Goal: Communication & Community: Answer question/provide support

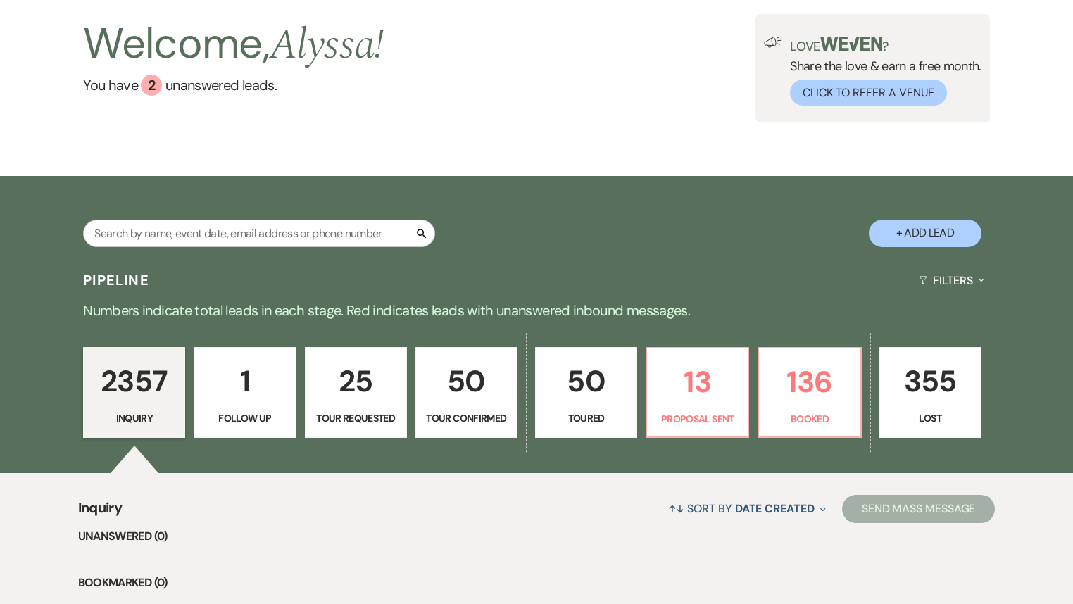
scroll to position [282, 0]
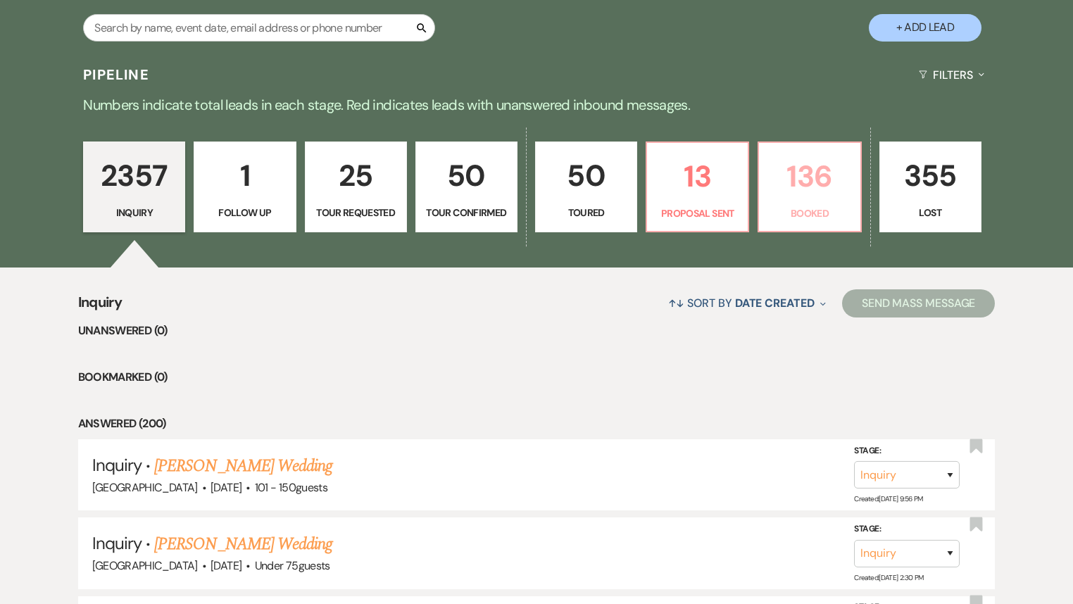
click at [789, 197] on p "136" at bounding box center [810, 176] width 84 height 47
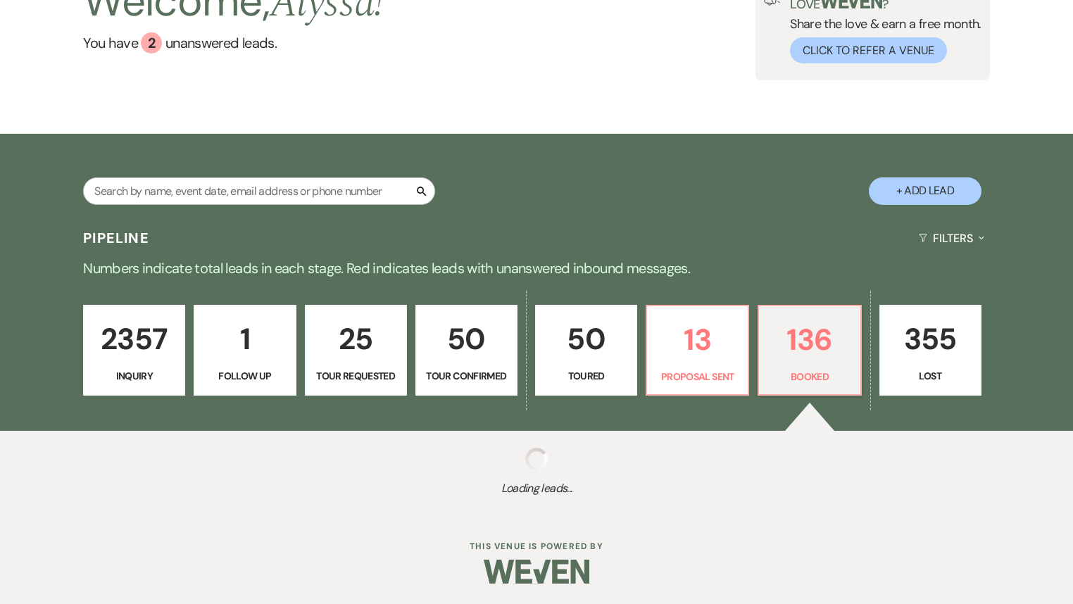
select select "7"
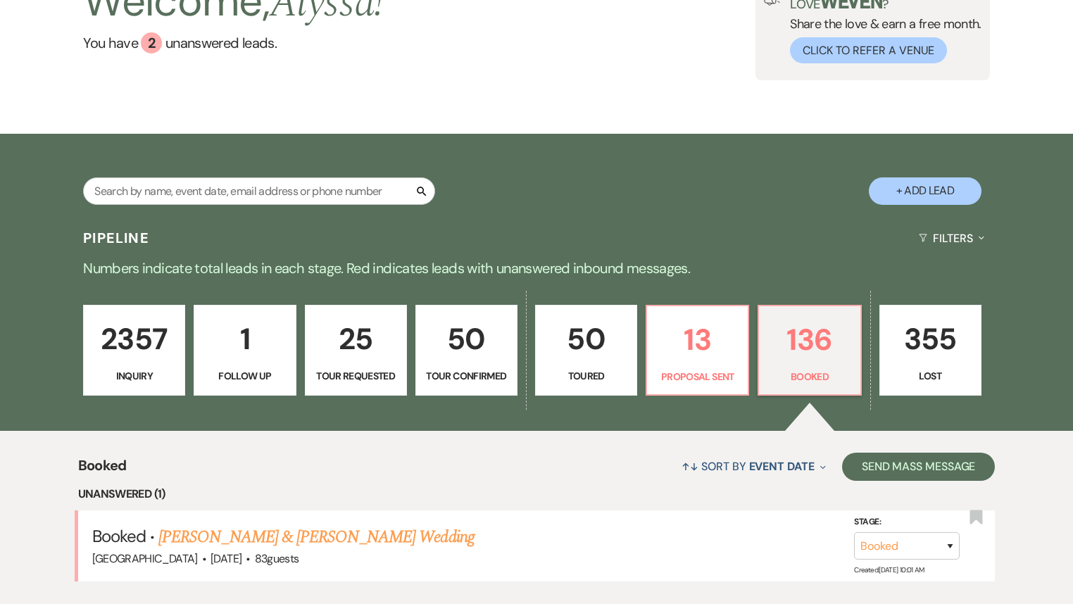
scroll to position [282, 0]
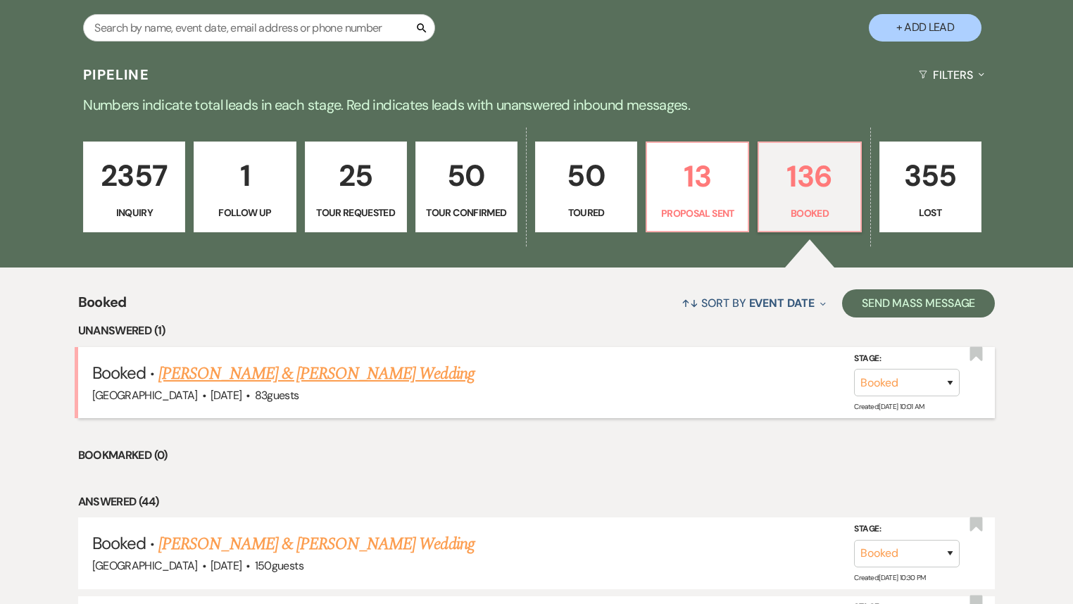
click at [347, 373] on link "[PERSON_NAME] & [PERSON_NAME] Wedding" at bounding box center [316, 373] width 316 height 25
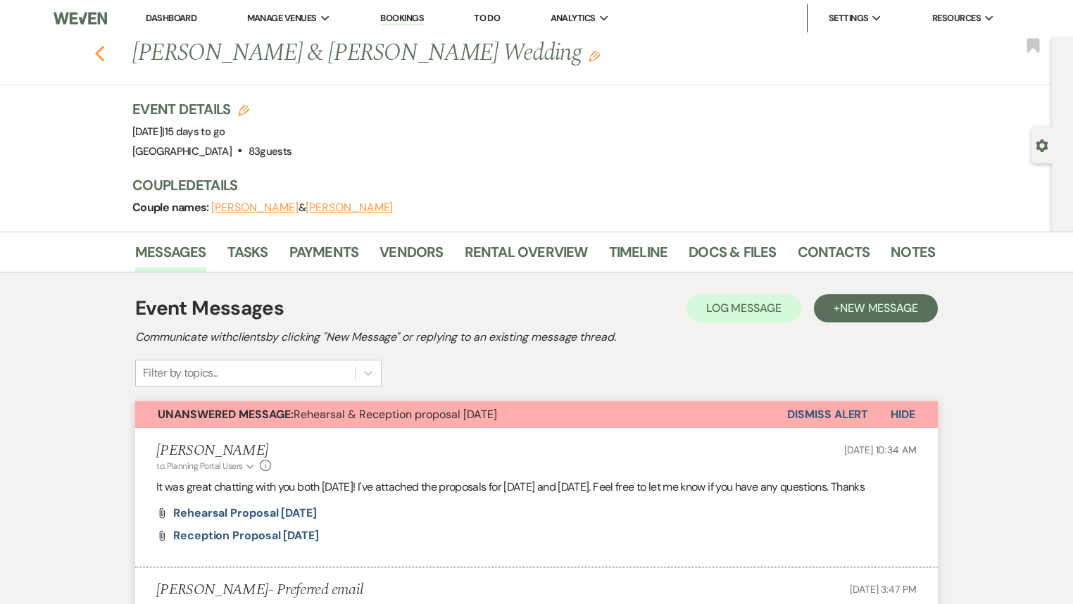
click at [105, 53] on icon "Previous" at bounding box center [99, 53] width 11 height 17
select select "7"
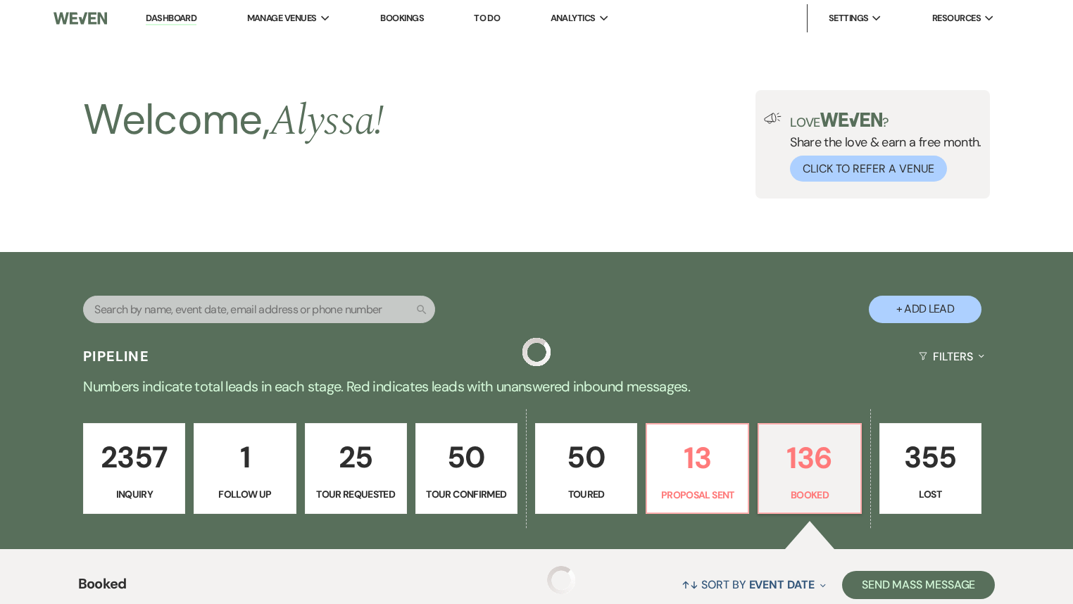
scroll to position [282, 0]
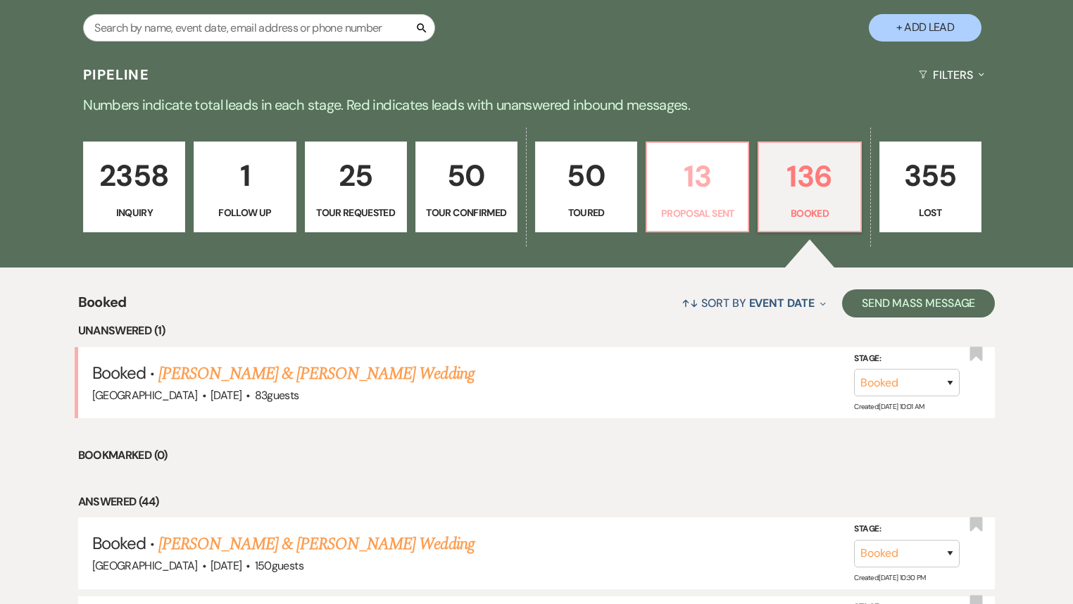
click at [667, 194] on p "13" at bounding box center [698, 176] width 84 height 47
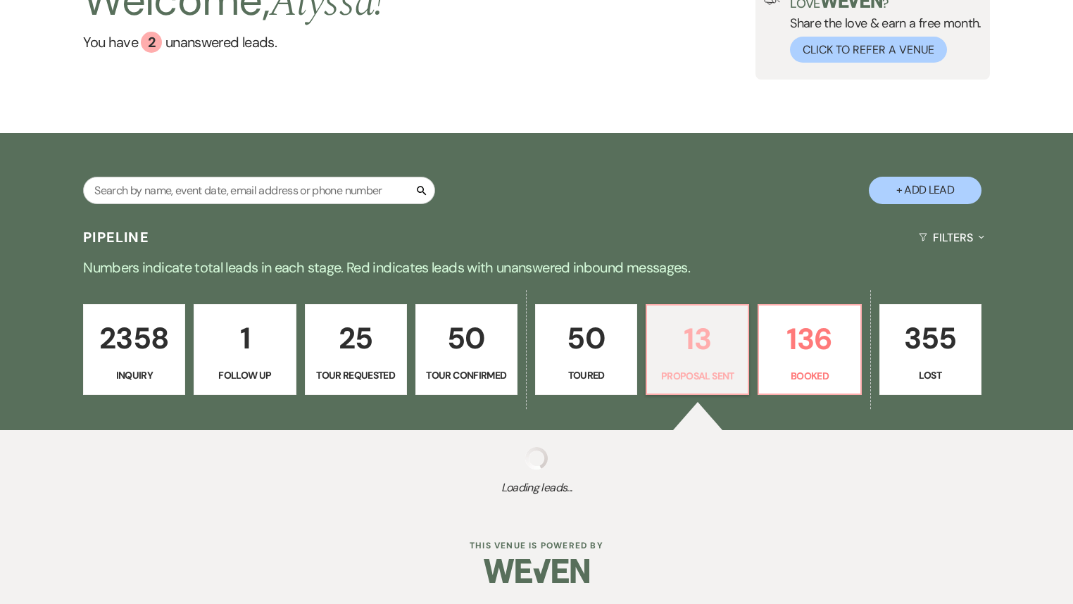
select select "6"
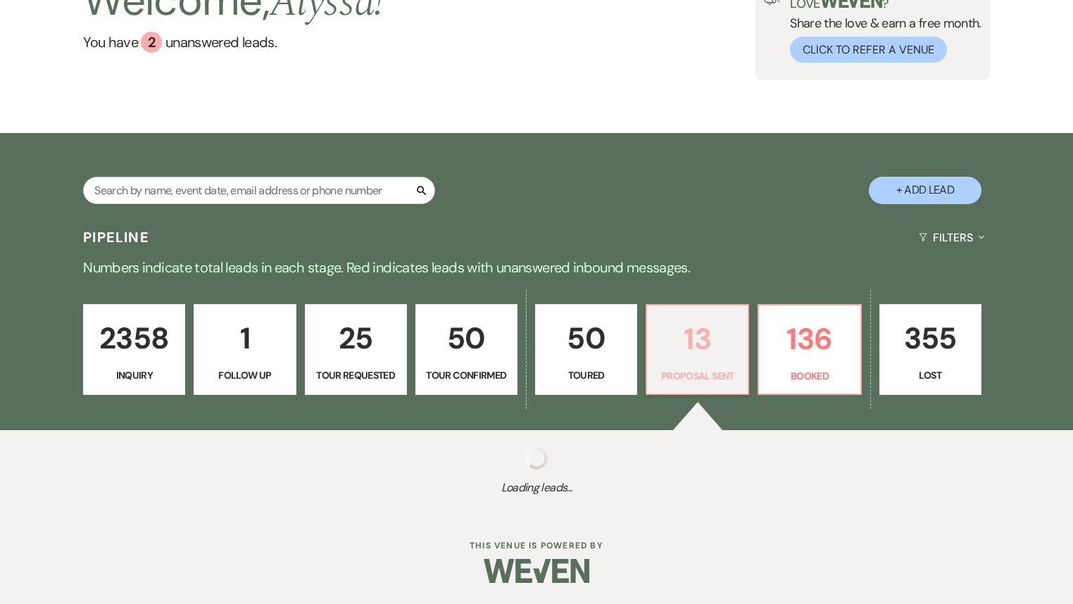
select select "6"
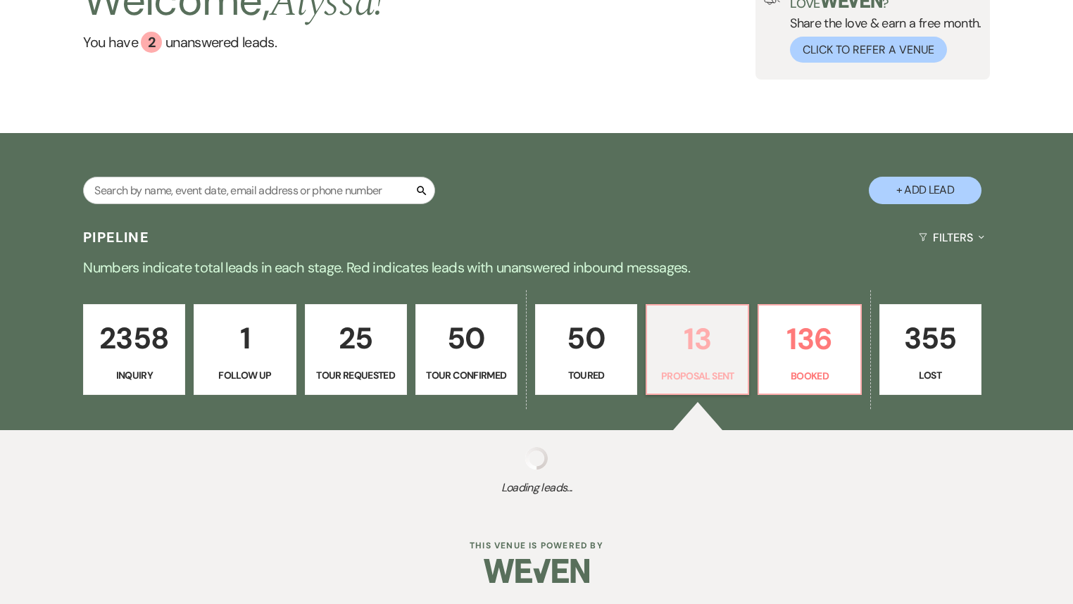
select select "6"
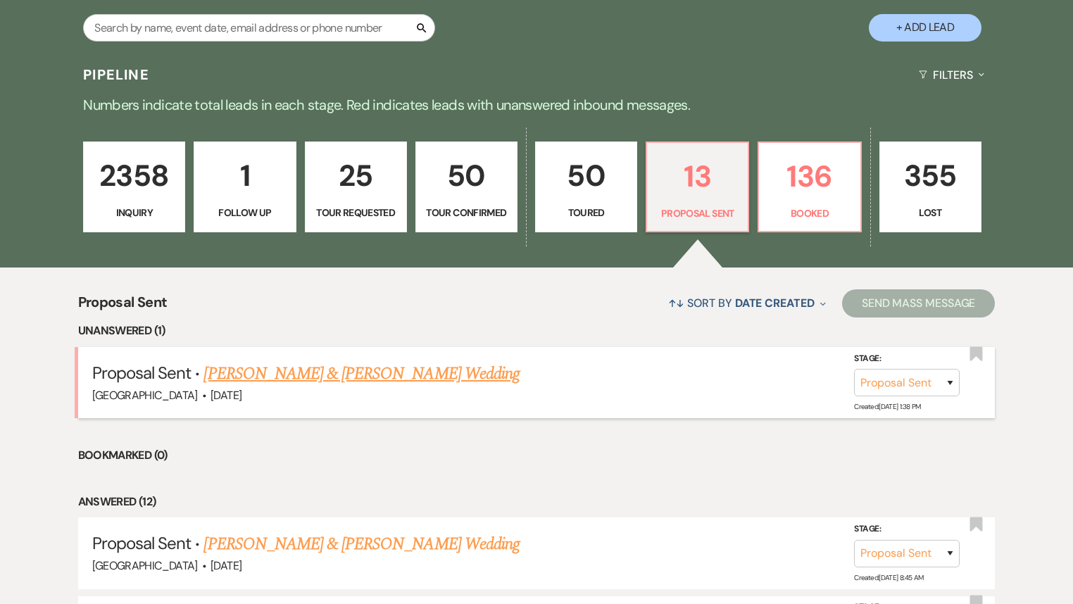
click at [370, 373] on link "[PERSON_NAME] & [PERSON_NAME] Wedding" at bounding box center [362, 373] width 316 height 25
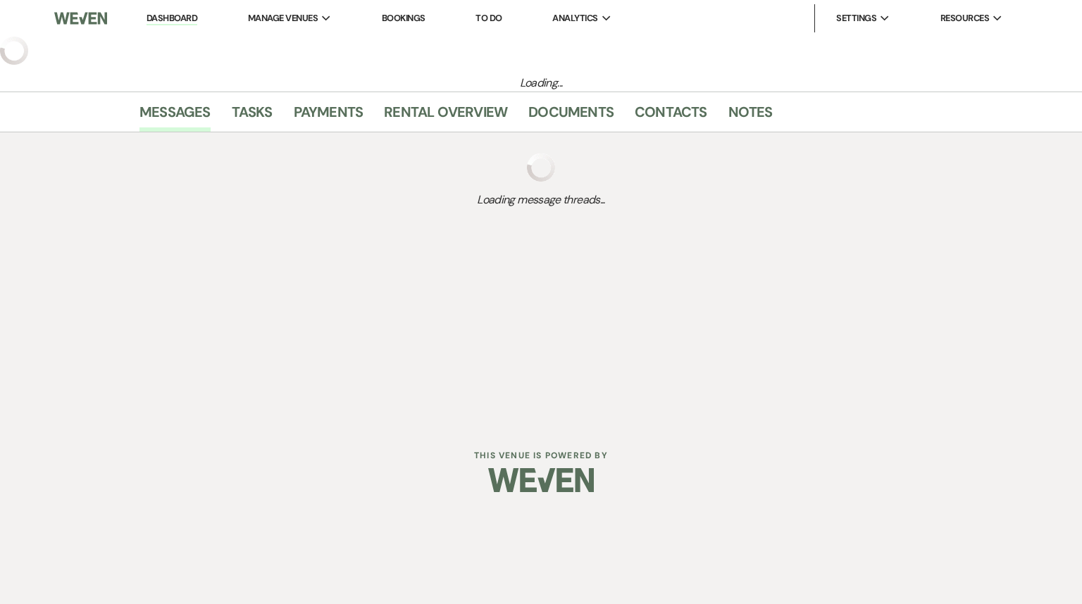
select select "6"
select select "5"
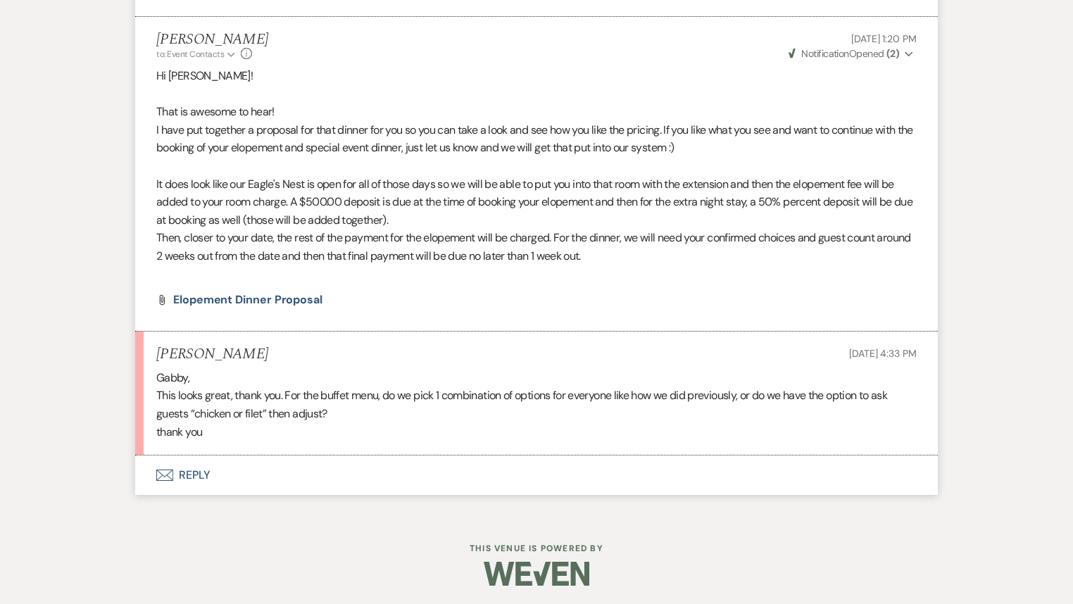
scroll to position [2638, 0]
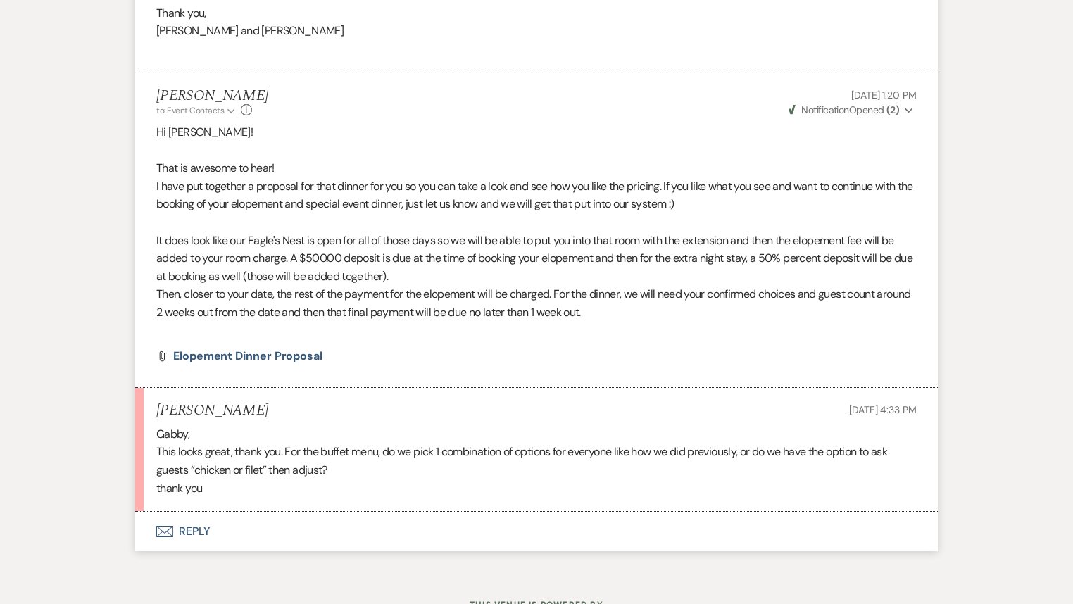
click at [193, 530] on button "Envelope Reply" at bounding box center [536, 531] width 803 height 39
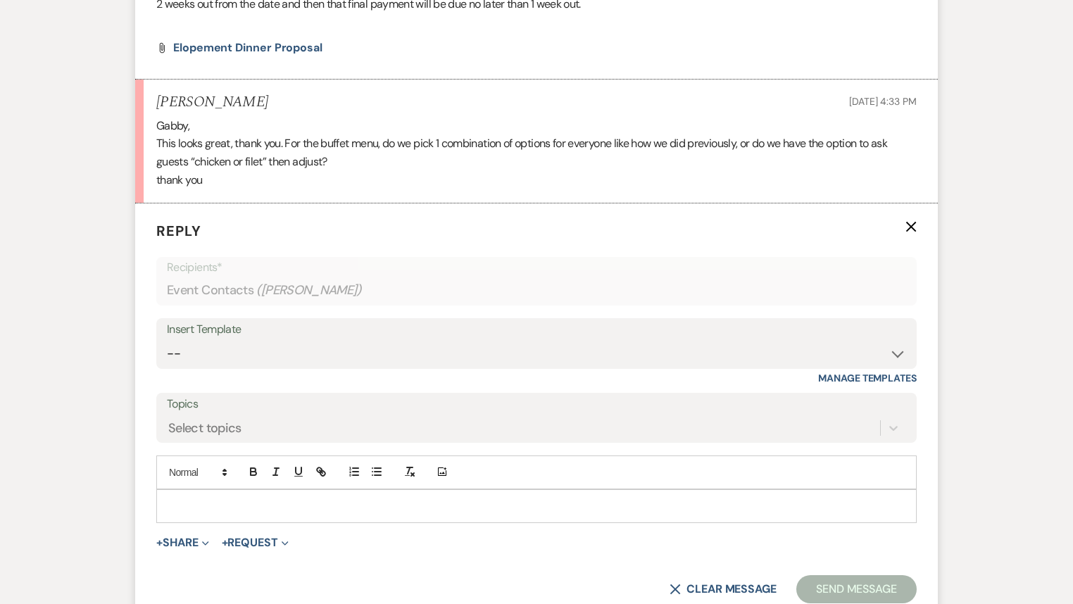
scroll to position [2964, 0]
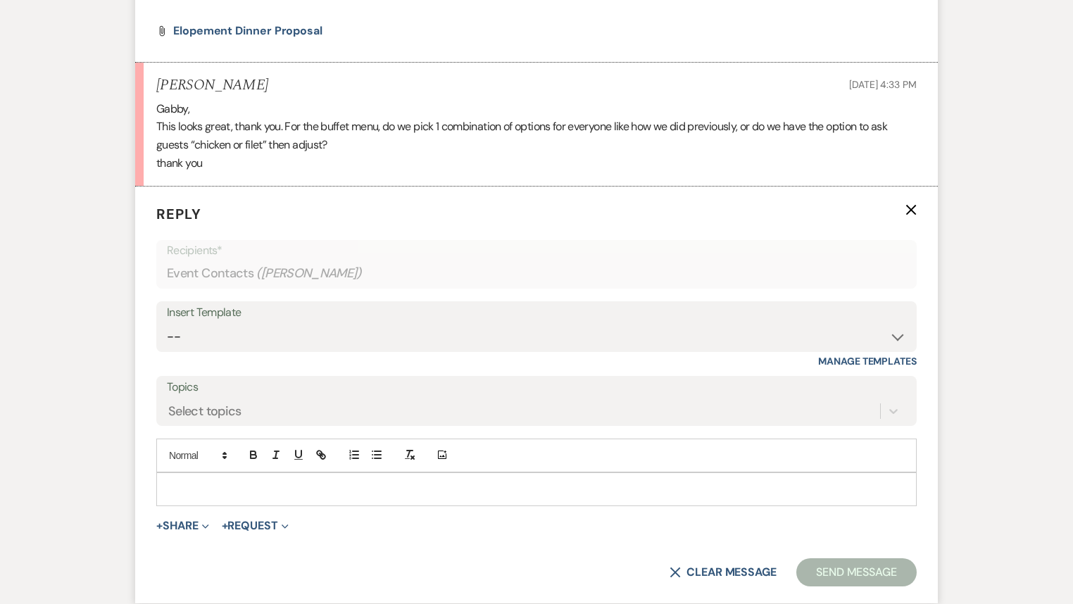
click at [211, 485] on p at bounding box center [537, 489] width 738 height 15
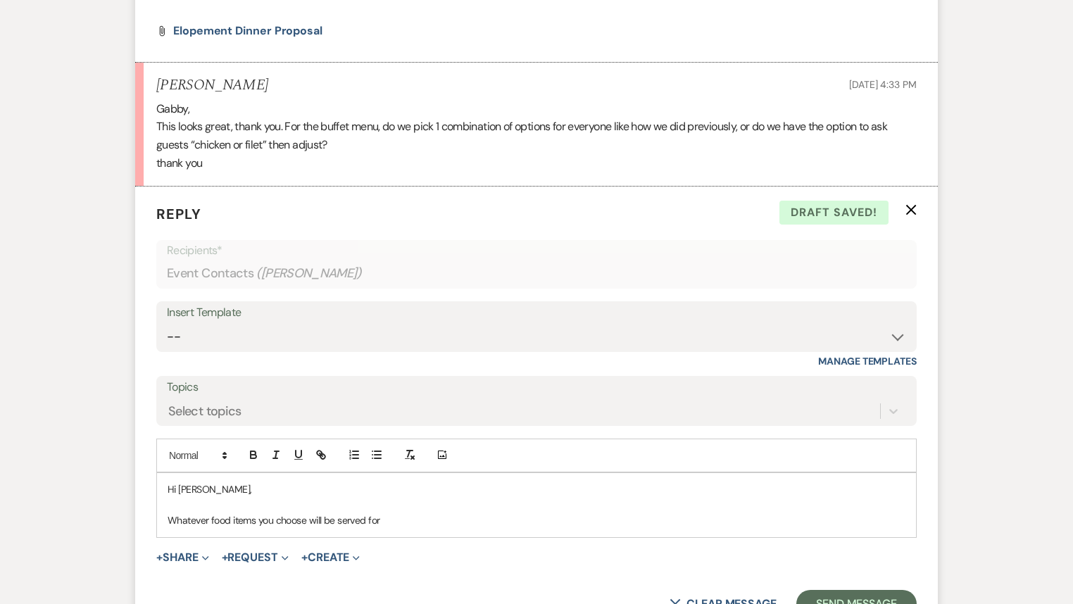
drag, startPoint x: 335, startPoint y: 516, endPoint x: 344, endPoint y: 520, distance: 9.8
click at [335, 516] on p "Whatever food items you choose will be served for" at bounding box center [537, 520] width 738 height 15
click at [514, 515] on p "Whatever food items you choose will be counted and served for" at bounding box center [537, 520] width 738 height 15
drag, startPoint x: 423, startPoint y: 518, endPoint x: 334, endPoint y: 530, distance: 89.5
click at [335, 528] on div "Hi [PERSON_NAME], Whatever food items you choose will be counted and served for…" at bounding box center [536, 505] width 759 height 64
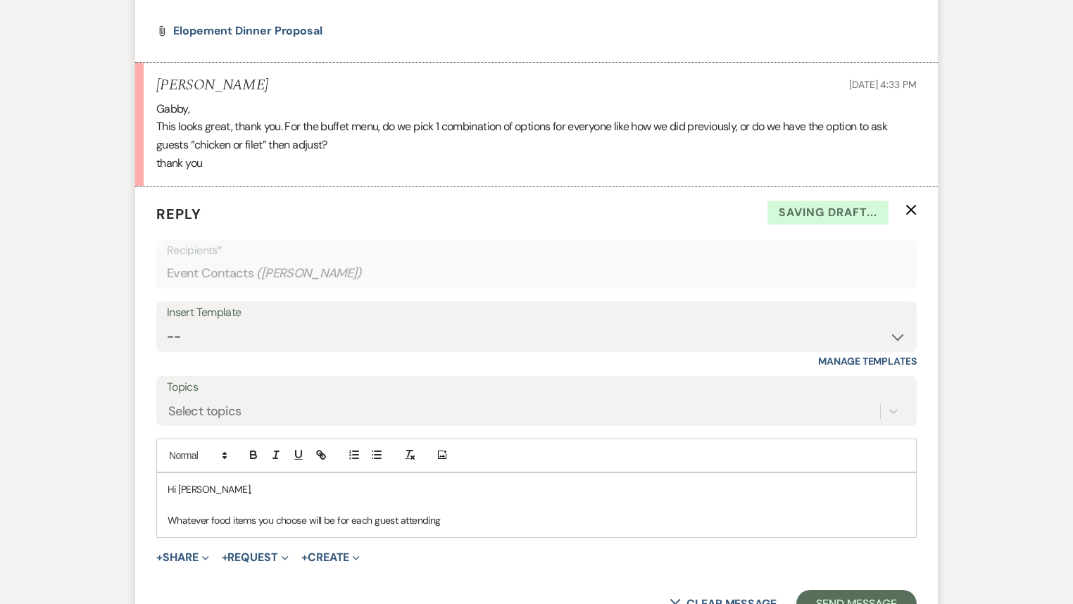
click at [472, 513] on p "Whatever food items you choose will be for each guest attending" at bounding box center [537, 520] width 738 height 15
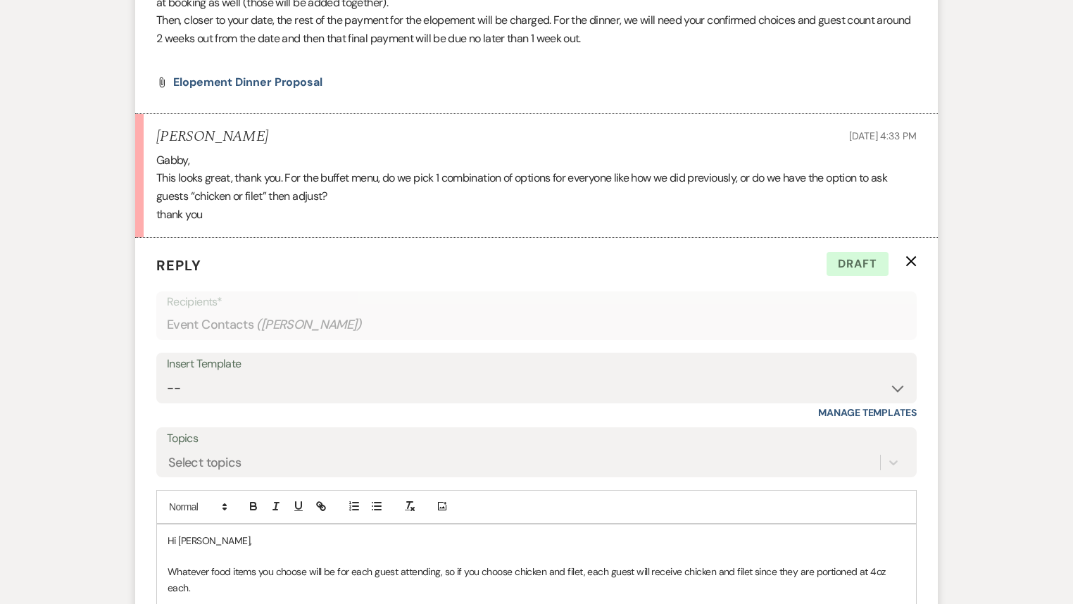
scroll to position [2795, 0]
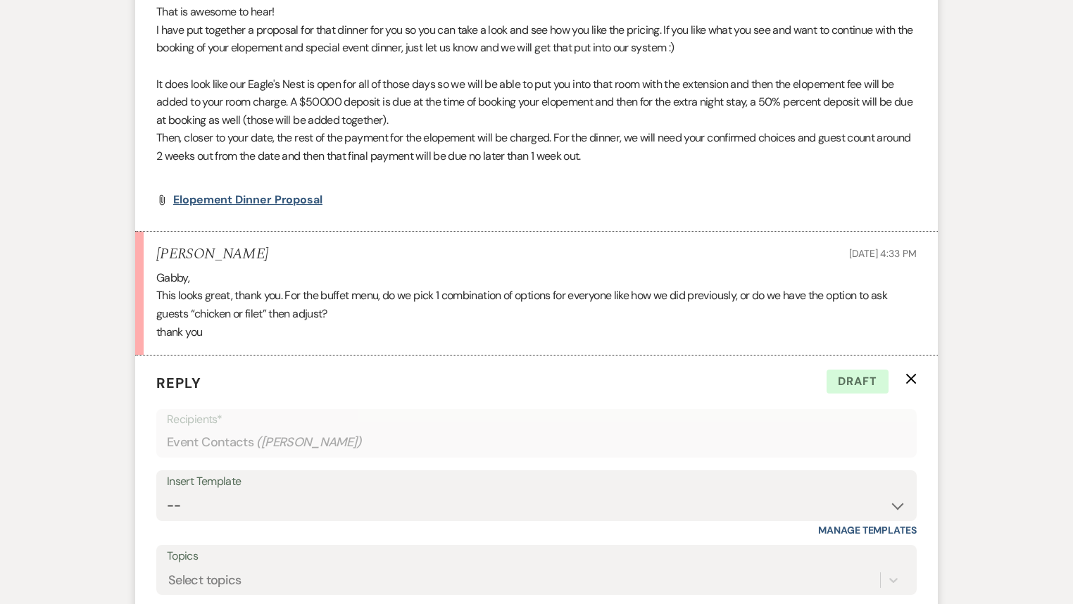
click at [273, 195] on span "Elopement Dinner Proposal" at bounding box center [247, 199] width 149 height 15
